Goal: Check status: Check status

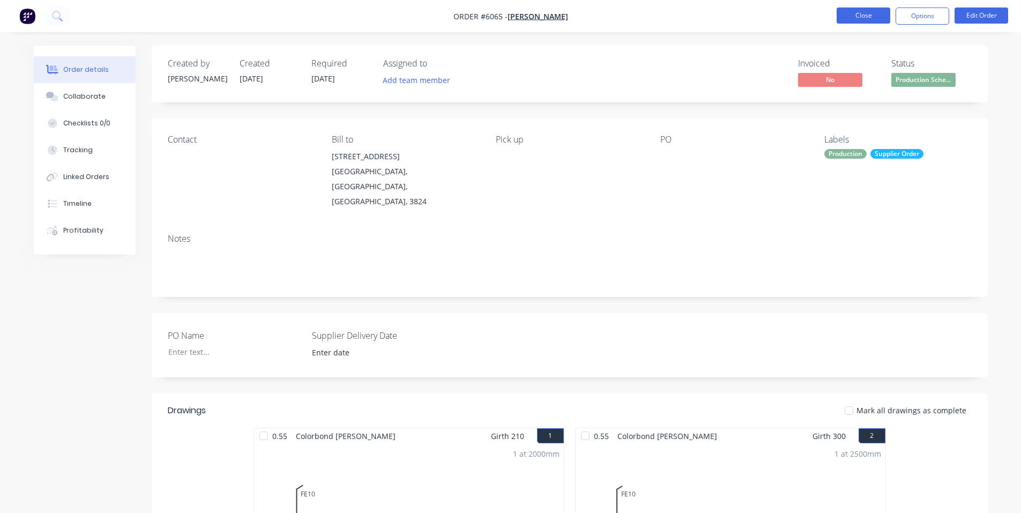
click at [865, 16] on button "Close" at bounding box center [863, 15] width 54 height 16
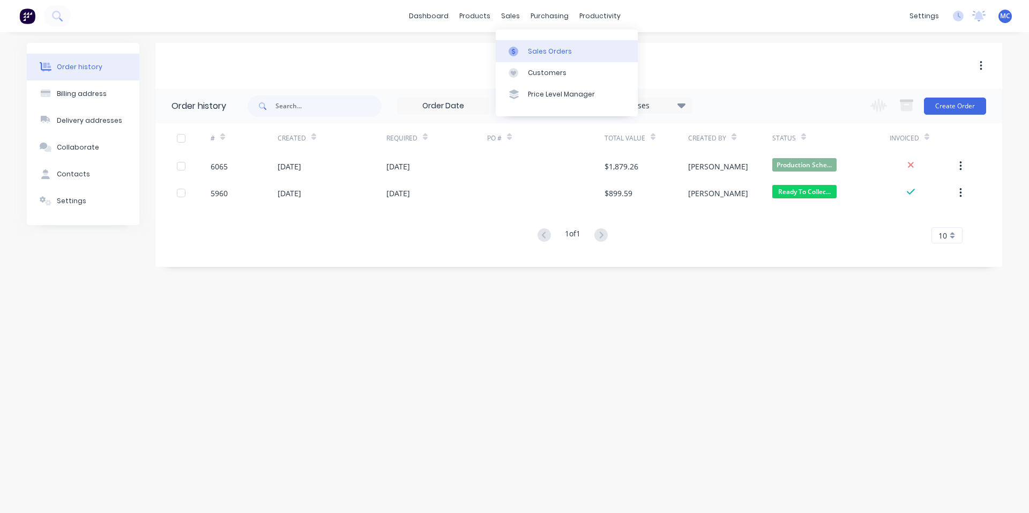
click at [534, 52] on div "Sales Orders" at bounding box center [550, 52] width 44 height 10
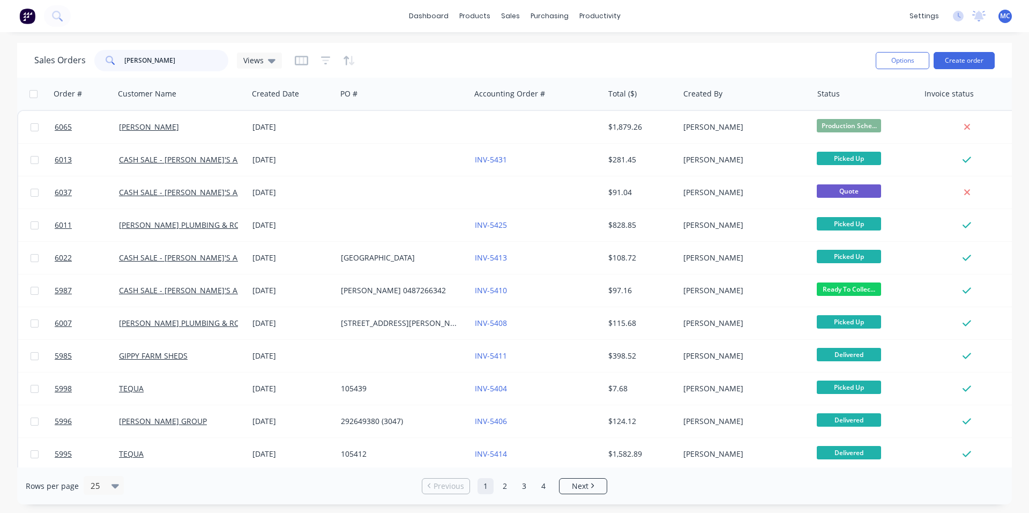
drag, startPoint x: 189, startPoint y: 59, endPoint x: 84, endPoint y: 62, distance: 105.0
click at [84, 62] on div "Sales Orders [PERSON_NAME] Views" at bounding box center [157, 60] width 247 height 21
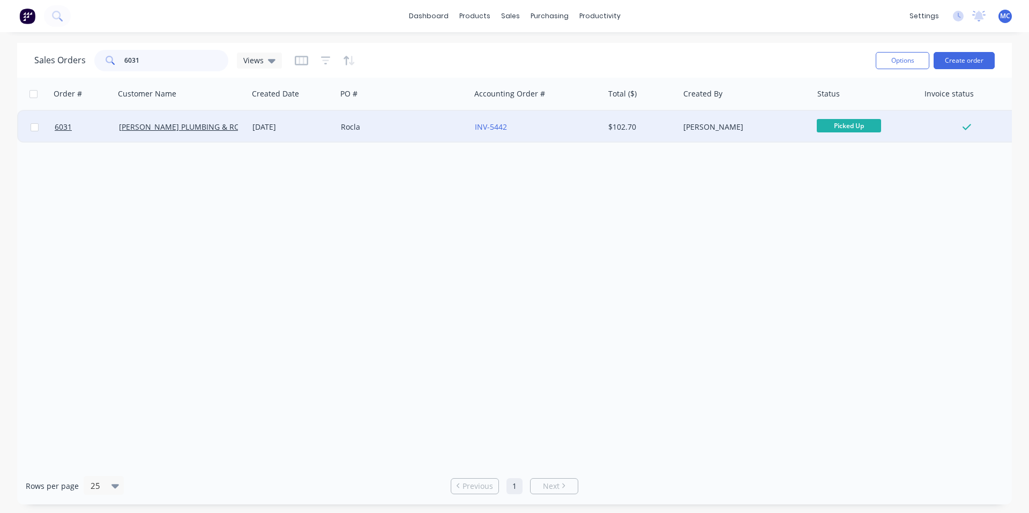
type input "6031"
click at [275, 124] on div "[DATE]" at bounding box center [292, 127] width 80 height 11
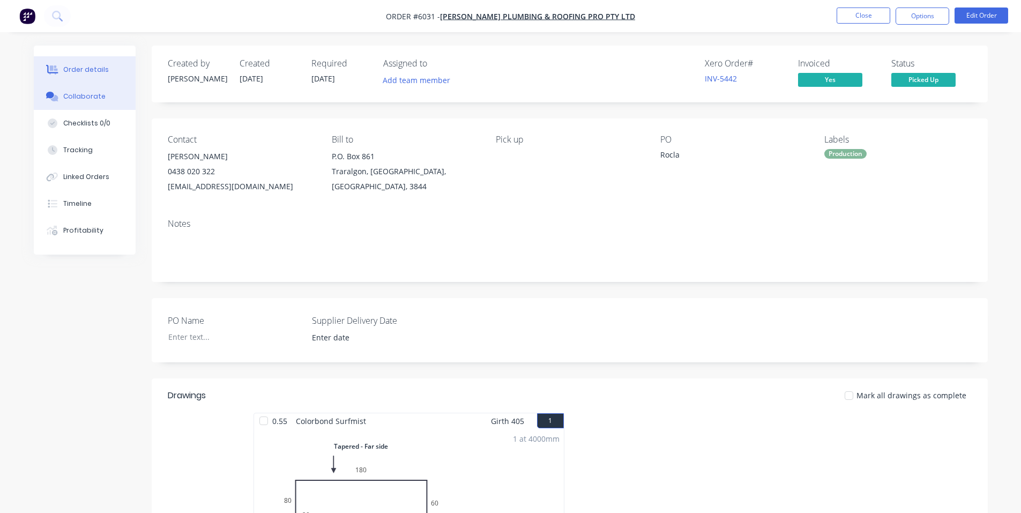
click at [100, 96] on div "Collaborate" at bounding box center [84, 97] width 42 height 10
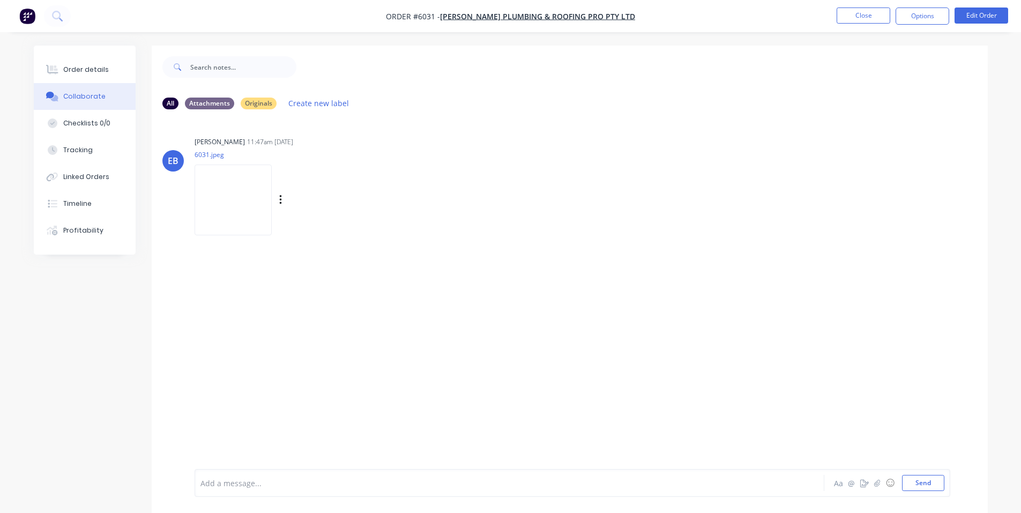
click at [245, 194] on img at bounding box center [232, 199] width 77 height 70
click at [858, 16] on button "Close" at bounding box center [863, 15] width 54 height 16
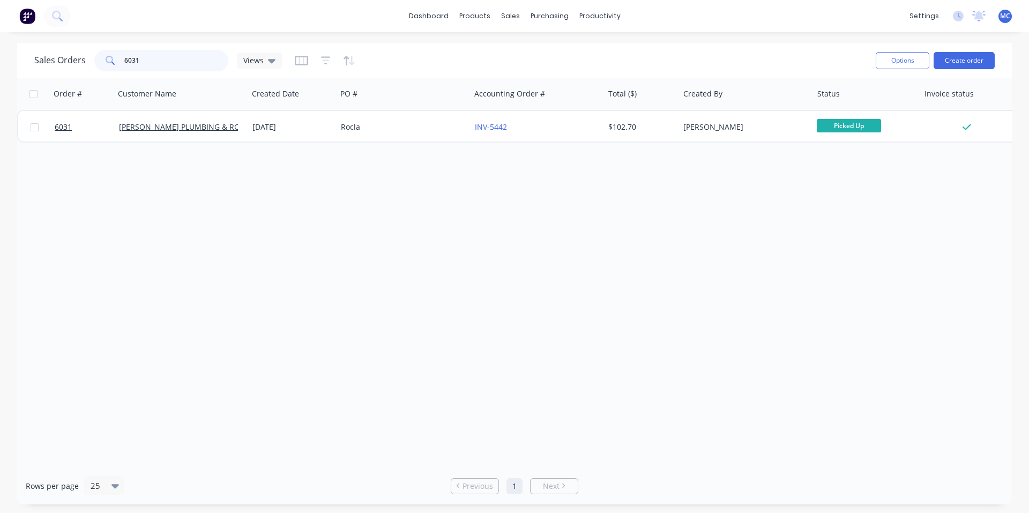
drag, startPoint x: 157, startPoint y: 61, endPoint x: 69, endPoint y: 61, distance: 88.9
click at [69, 61] on div "Sales Orders 6031 Views" at bounding box center [157, 60] width 247 height 21
type input "6038"
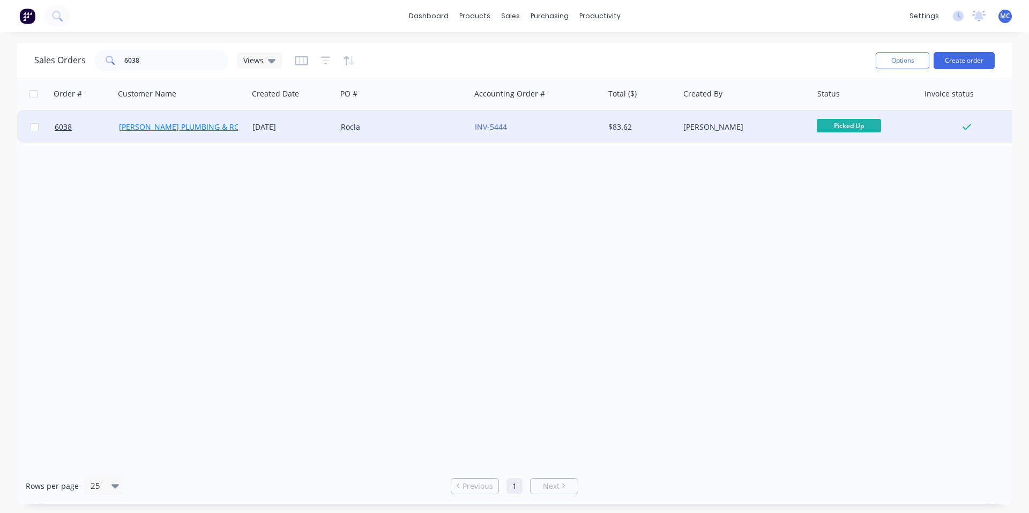
click at [200, 125] on link "[PERSON_NAME] PLUMBING & ROOFING PRO PTY LTD" at bounding box center [215, 127] width 192 height 10
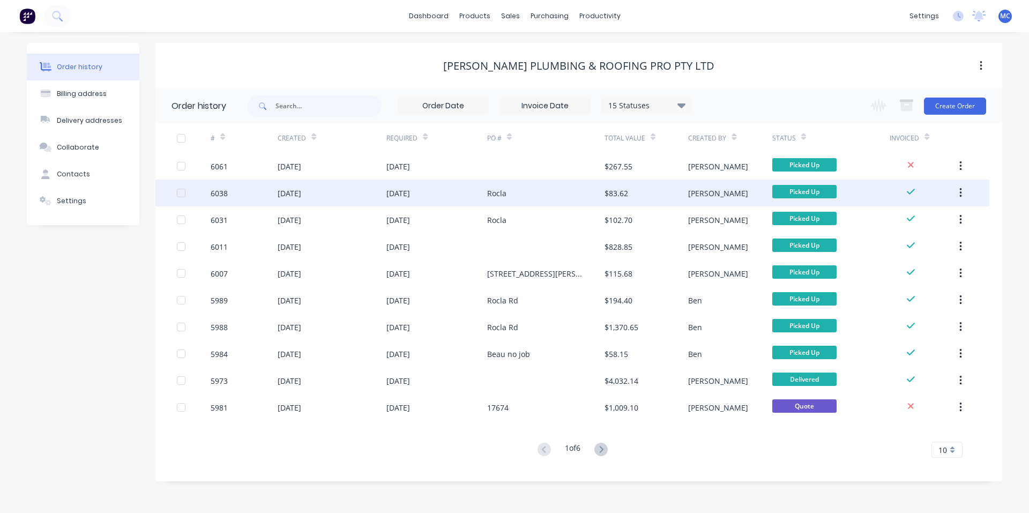
click at [410, 194] on div "[DATE]" at bounding box center [398, 192] width 24 height 11
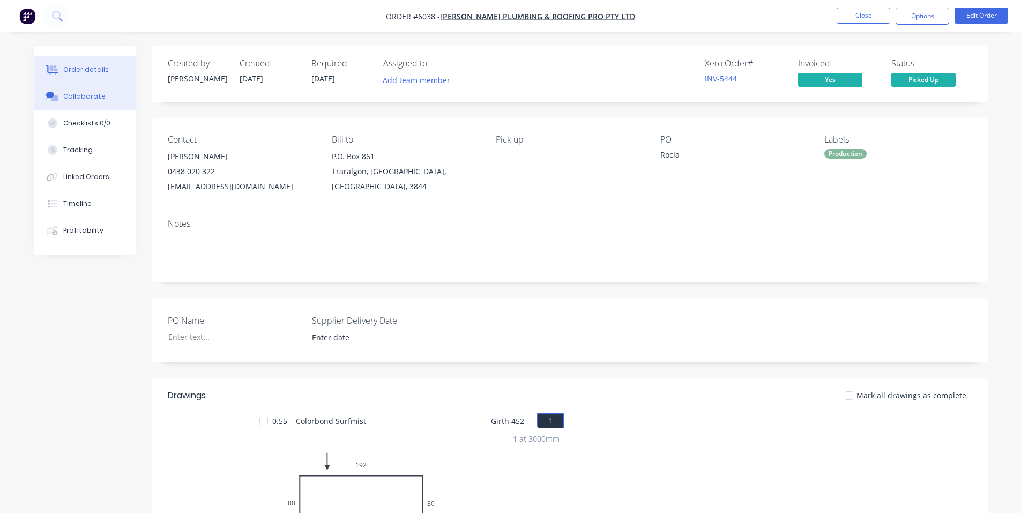
click at [107, 96] on button "Collaborate" at bounding box center [85, 96] width 102 height 27
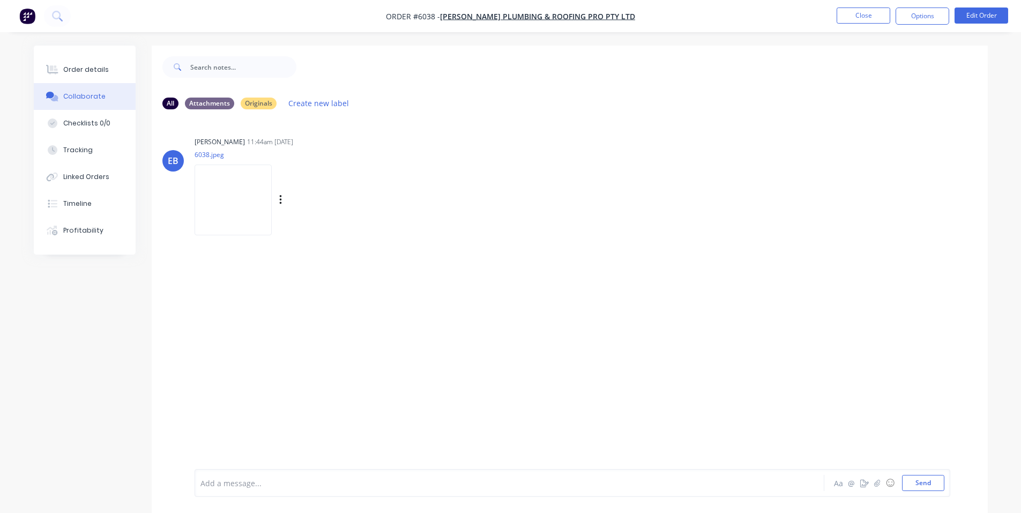
click at [236, 202] on img at bounding box center [232, 199] width 77 height 70
click at [868, 22] on button "Close" at bounding box center [863, 15] width 54 height 16
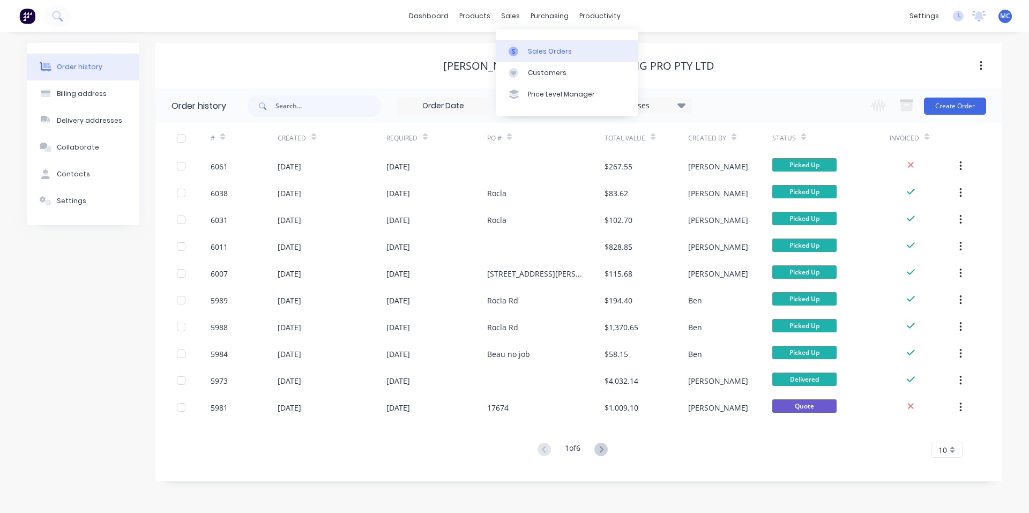
click at [534, 50] on div "Sales Orders" at bounding box center [550, 52] width 44 height 10
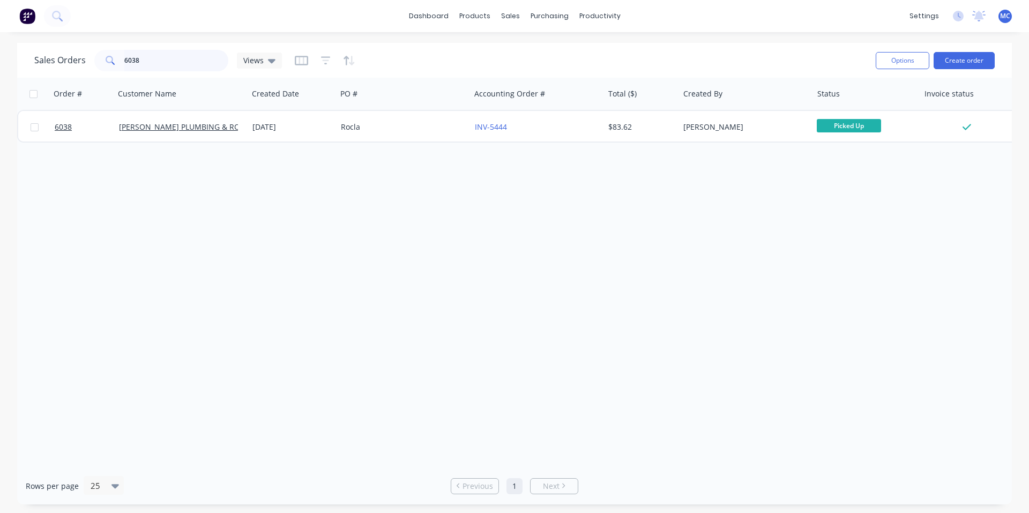
click at [166, 65] on input "6038" at bounding box center [176, 60] width 104 height 21
drag, startPoint x: 151, startPoint y: 62, endPoint x: 127, endPoint y: 61, distance: 24.1
click at [127, 61] on input "6038" at bounding box center [176, 60] width 104 height 21
type input "6"
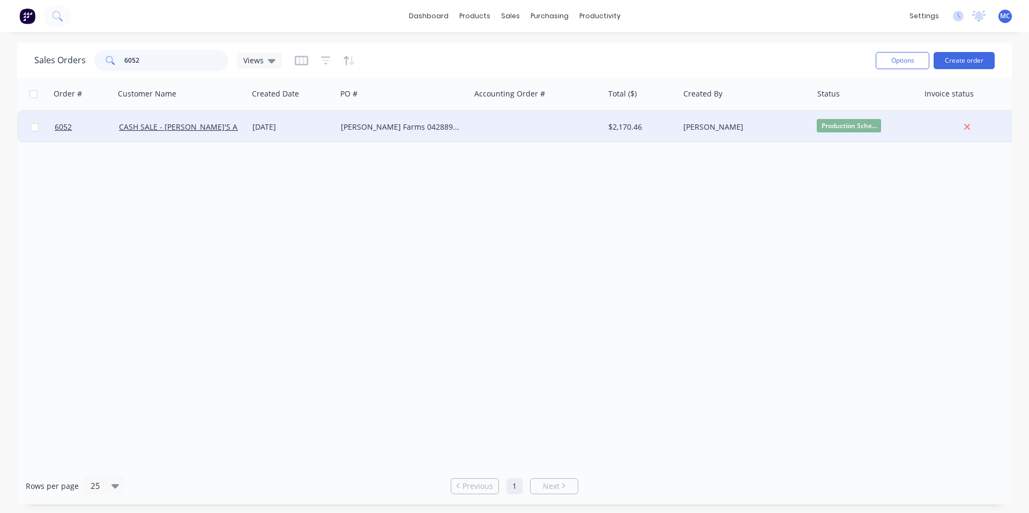
type input "6052"
click at [298, 127] on div "[DATE]" at bounding box center [292, 127] width 80 height 11
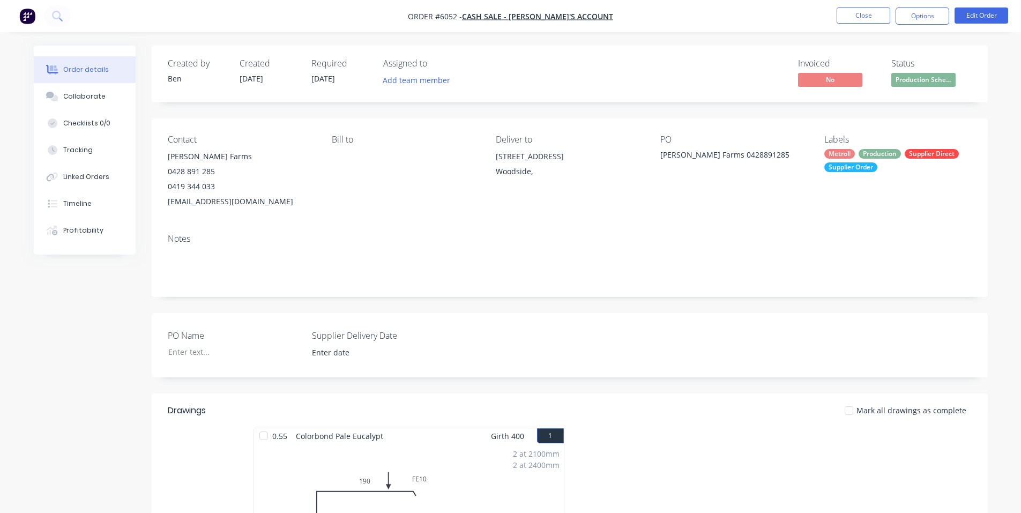
click at [890, 167] on div "Metroll Production Supplier Direct Supplier Order" at bounding box center [897, 160] width 147 height 23
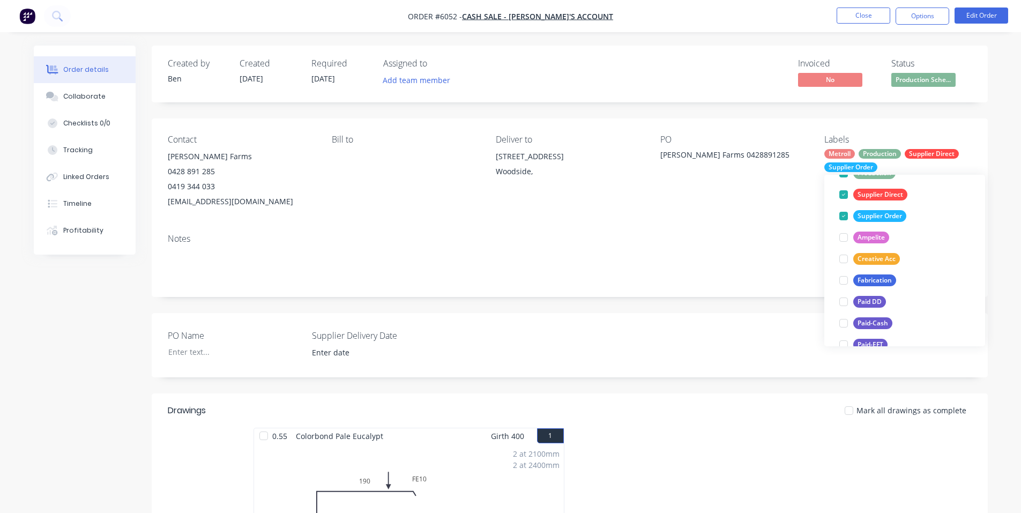
scroll to position [121, 0]
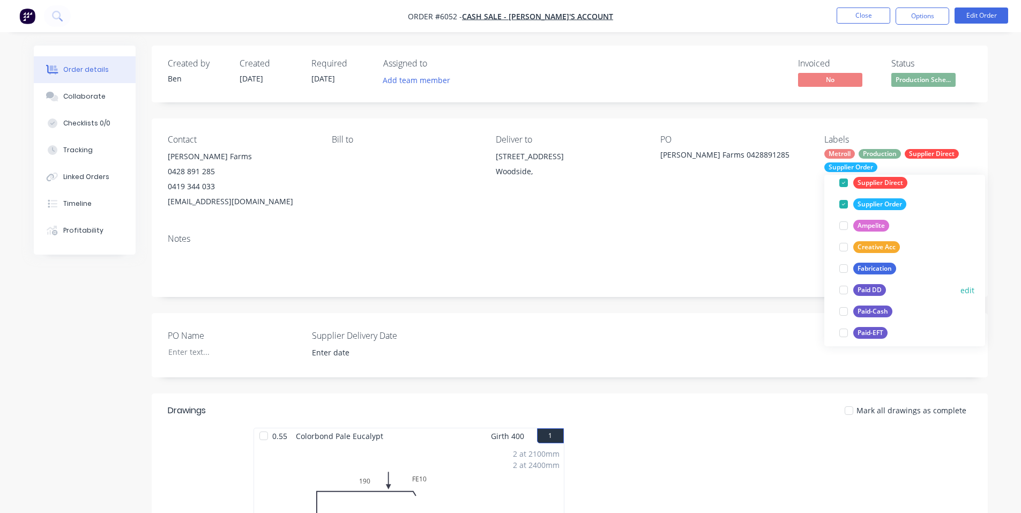
click at [846, 290] on div at bounding box center [842, 289] width 21 height 21
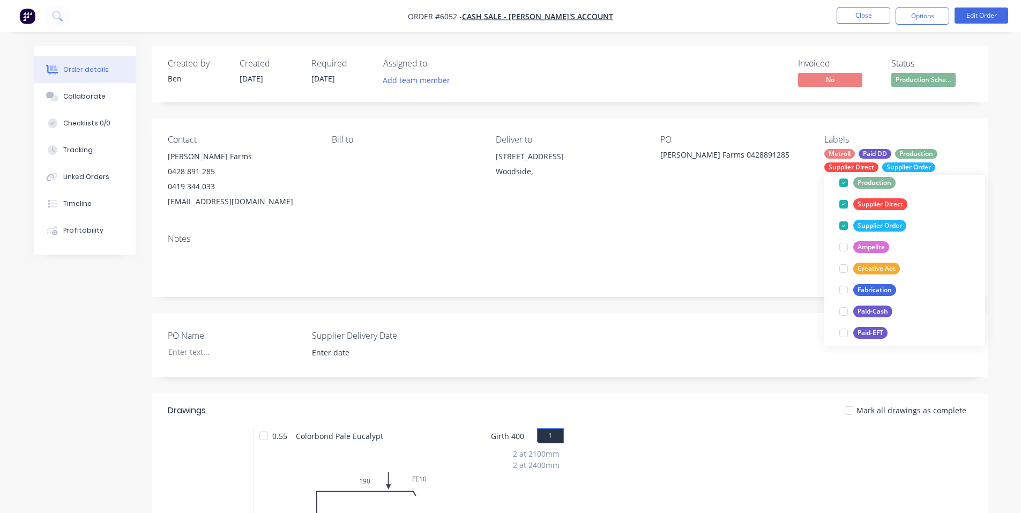
scroll to position [0, 0]
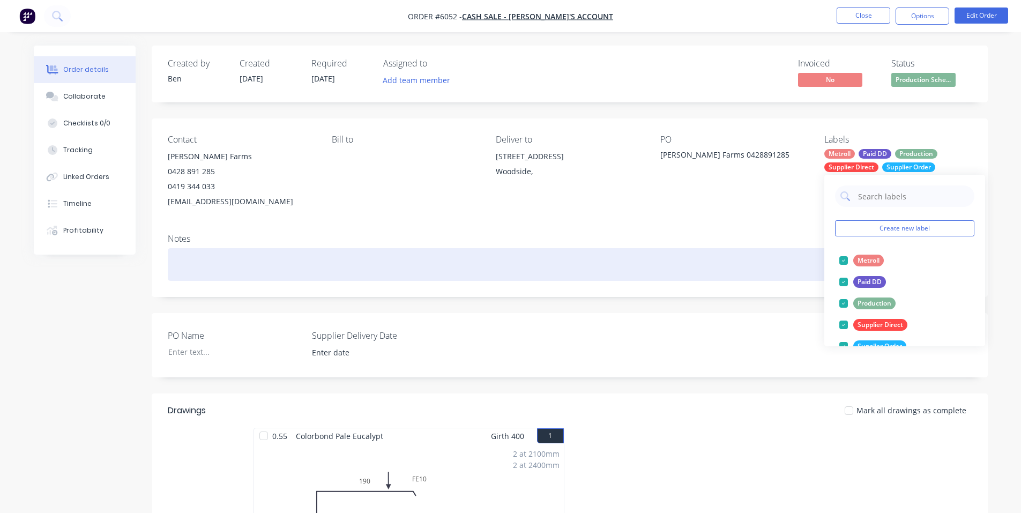
click at [759, 253] on div at bounding box center [570, 264] width 804 height 33
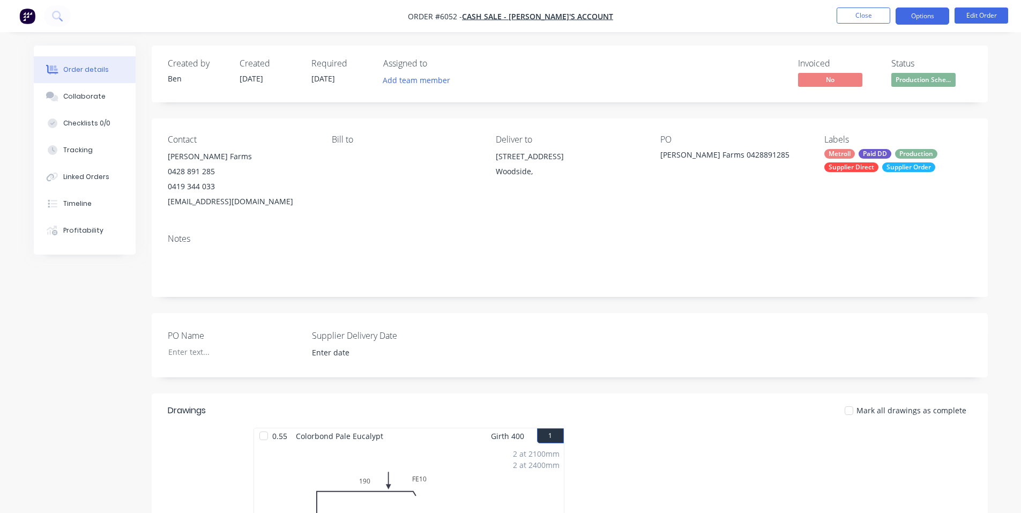
click at [926, 15] on button "Options" at bounding box center [922, 15] width 54 height 17
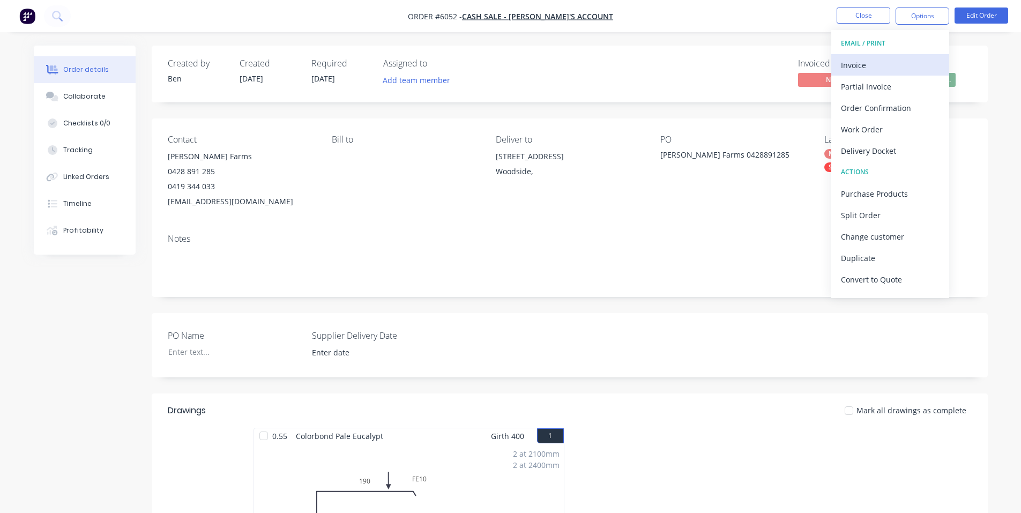
click at [847, 62] on div "Invoice" at bounding box center [890, 65] width 99 height 16
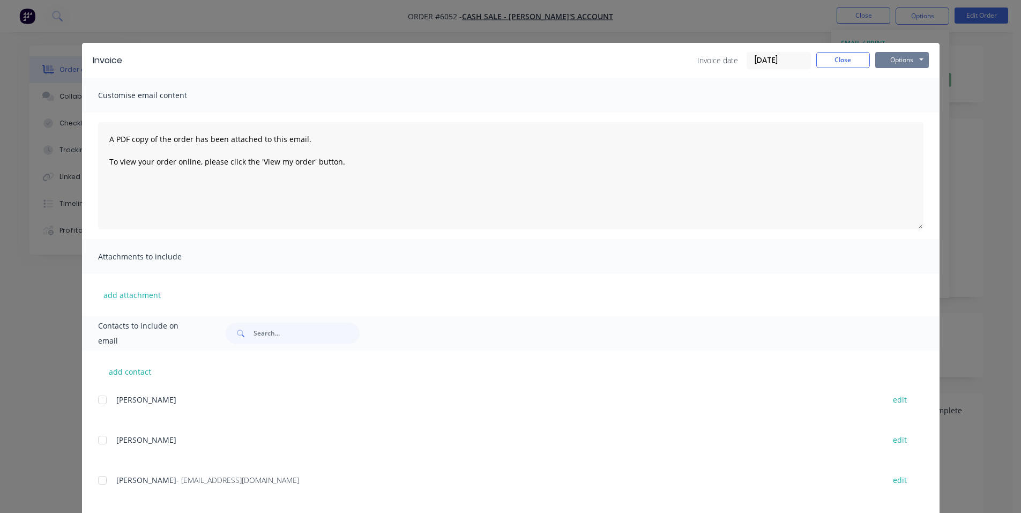
click at [905, 60] on button "Options" at bounding box center [902, 60] width 54 height 16
click at [910, 99] on button "Print" at bounding box center [909, 97] width 69 height 18
